Goal: Find specific page/section: Find specific page/section

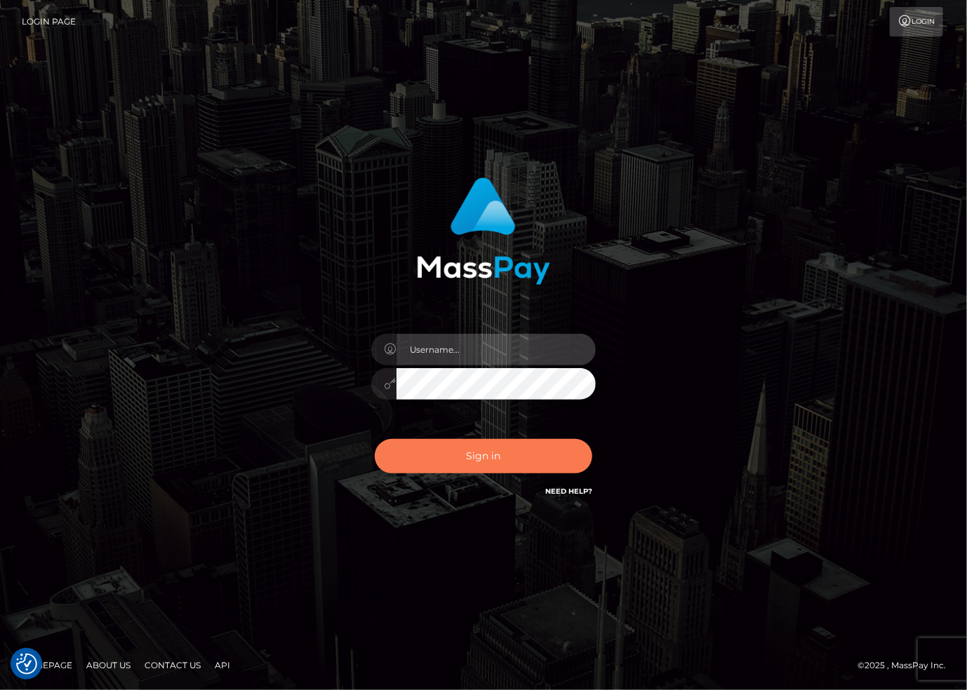
type input "stacie.dlx"
click at [453, 457] on button "Sign in" at bounding box center [483, 456] width 217 height 34
type input "stacie.dlx"
click at [453, 460] on button "Sign in" at bounding box center [483, 456] width 217 height 34
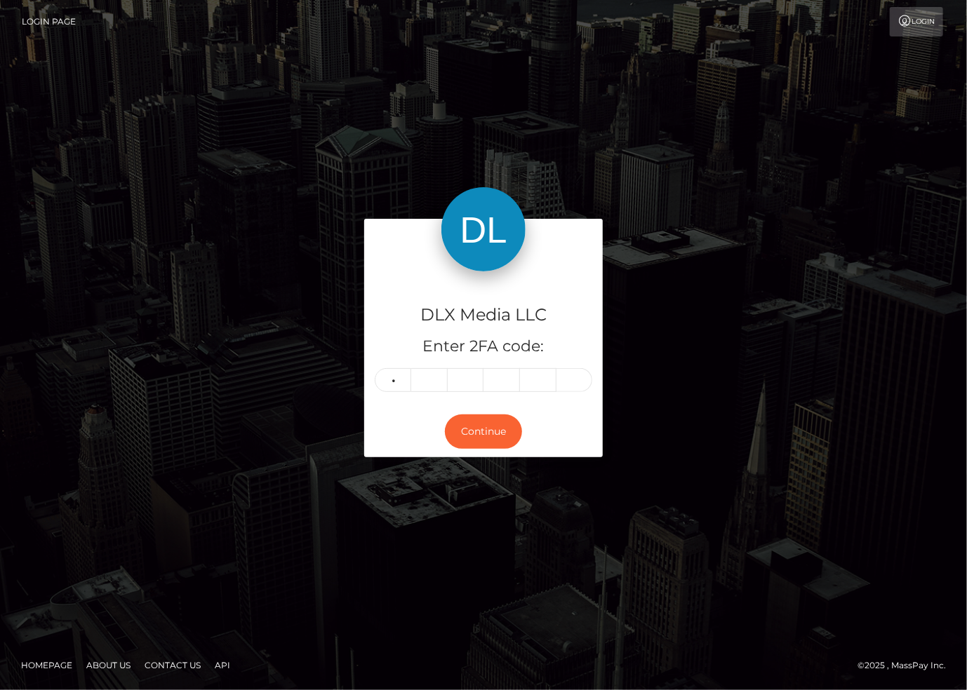
type input "9"
type input "0"
type input "9"
type input "6"
type input "9"
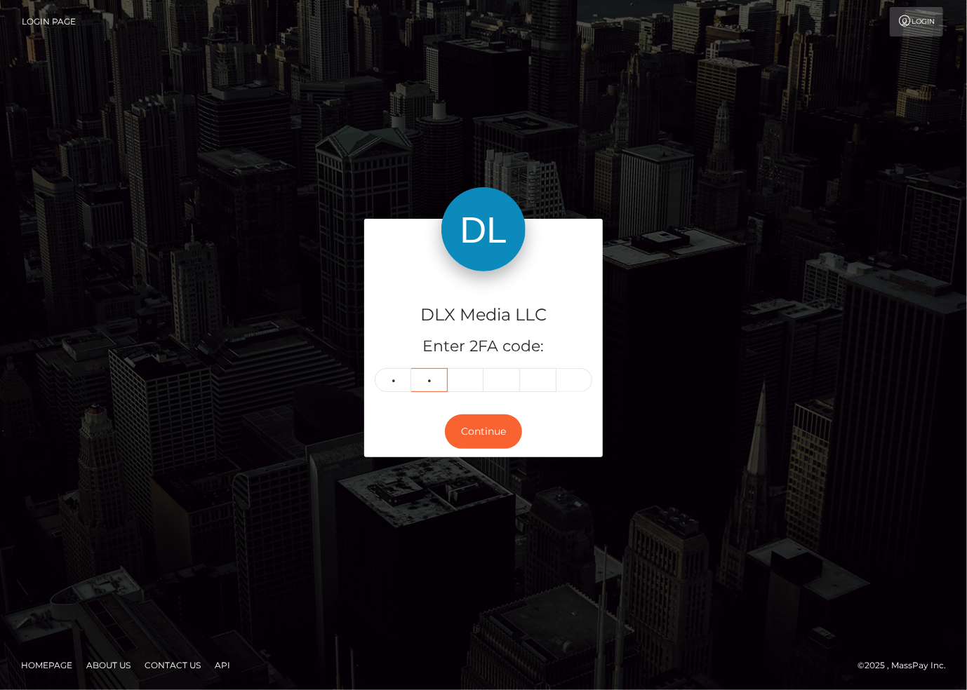
type input "0"
type input "9"
type input "6"
type input "2"
type input "4"
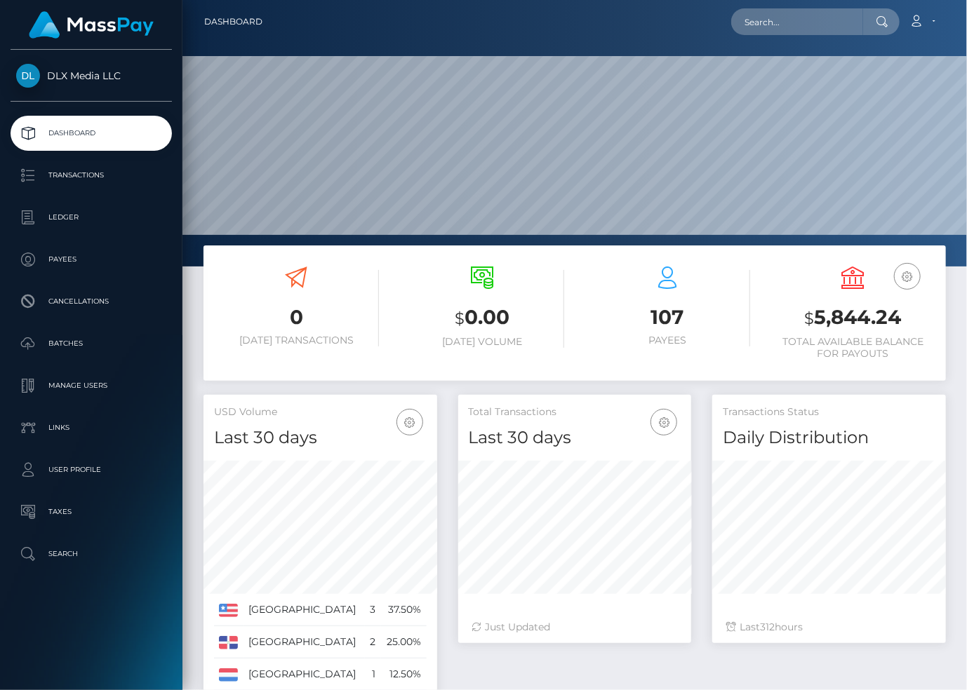
scroll to position [248, 233]
click at [53, 343] on p "Batches" at bounding box center [91, 343] width 150 height 21
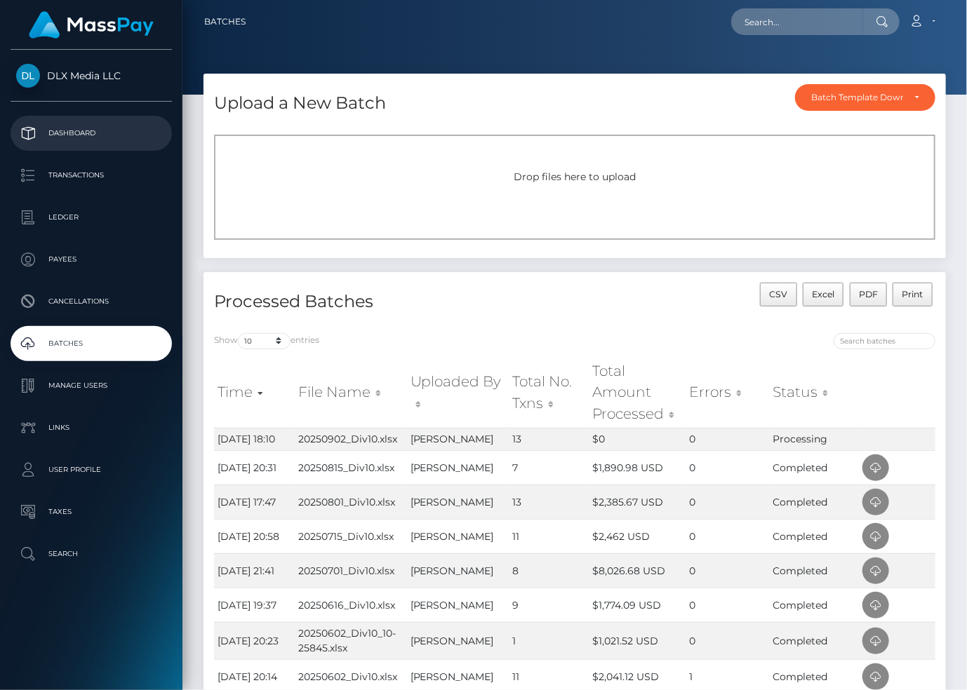
click at [73, 135] on p "Dashboard" at bounding box center [91, 133] width 150 height 21
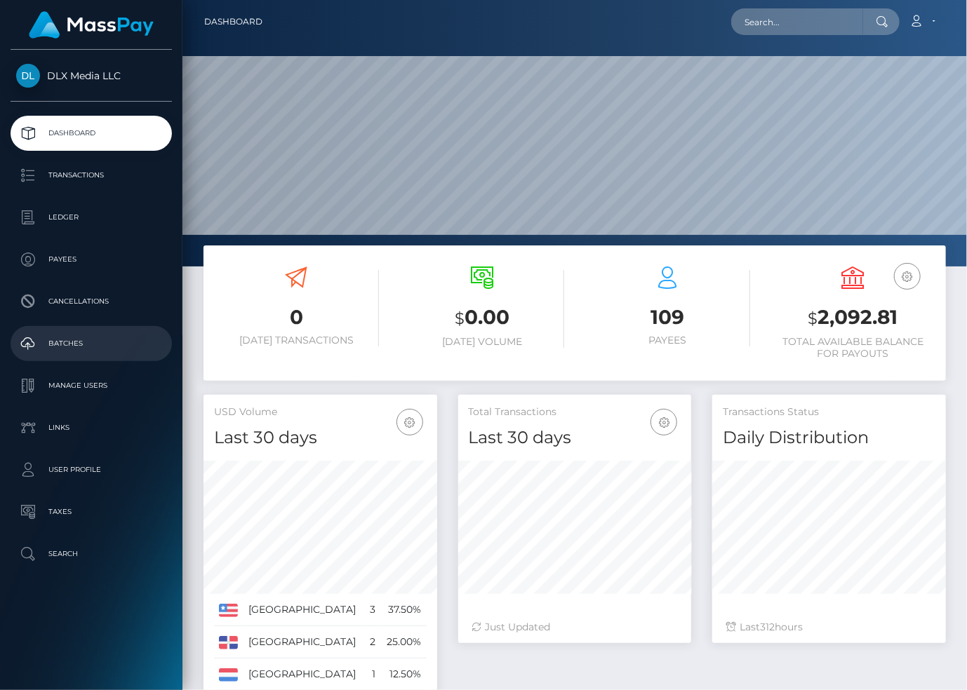
click at [53, 347] on p "Batches" at bounding box center [91, 343] width 150 height 21
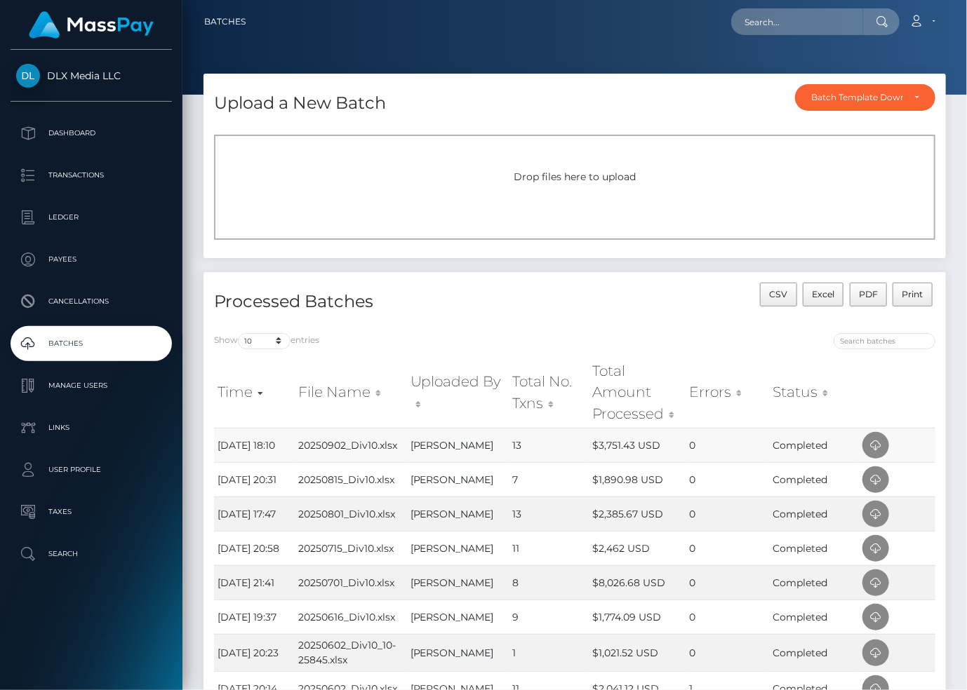
click at [601, 441] on td "$3,751.43 USD" at bounding box center [637, 445] width 97 height 34
click at [72, 141] on p "Dashboard" at bounding box center [91, 133] width 150 height 21
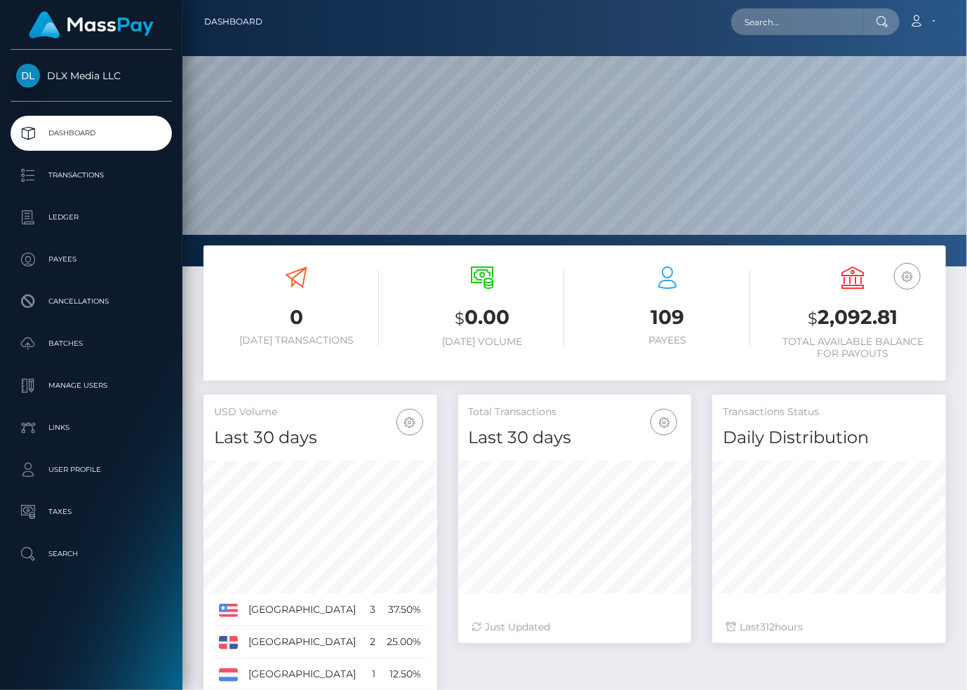
scroll to position [248, 233]
